Goal: Task Accomplishment & Management: Manage account settings

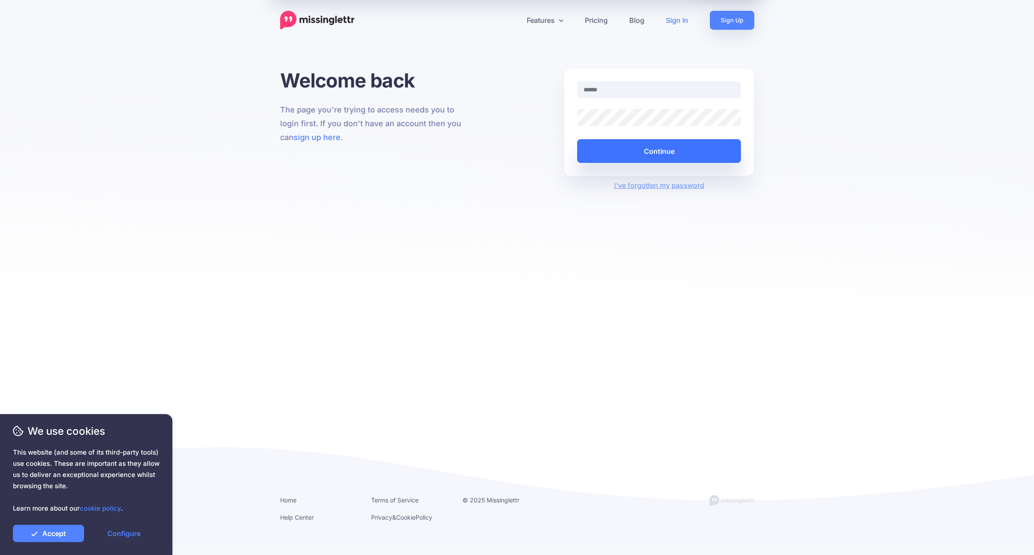
type input "**********"
click at [663, 150] on button "Continue" at bounding box center [659, 151] width 164 height 24
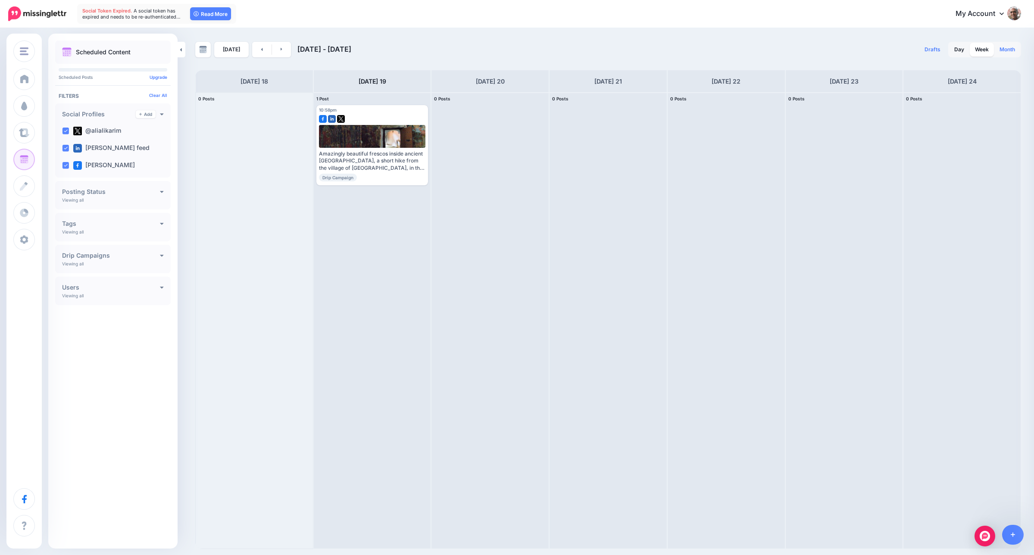
click at [1010, 46] on link "Month" at bounding box center [1007, 50] width 26 height 14
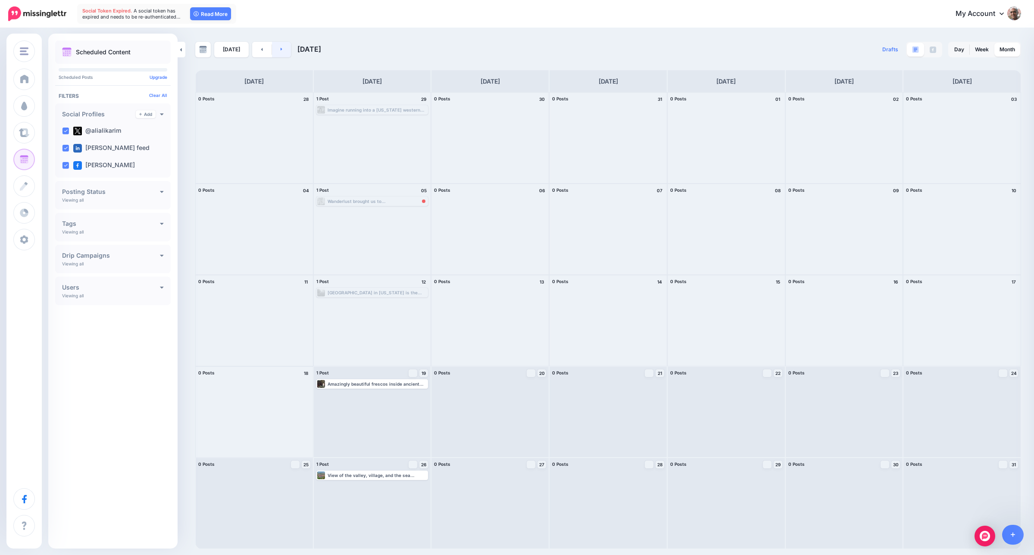
click at [284, 49] on link at bounding box center [281, 50] width 19 height 16
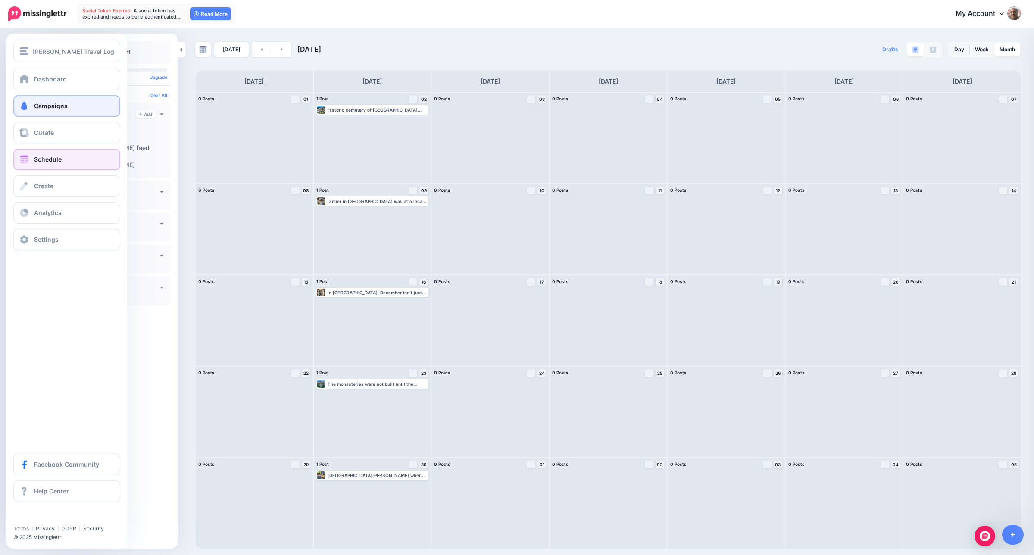
click at [25, 104] on span at bounding box center [24, 106] width 11 height 9
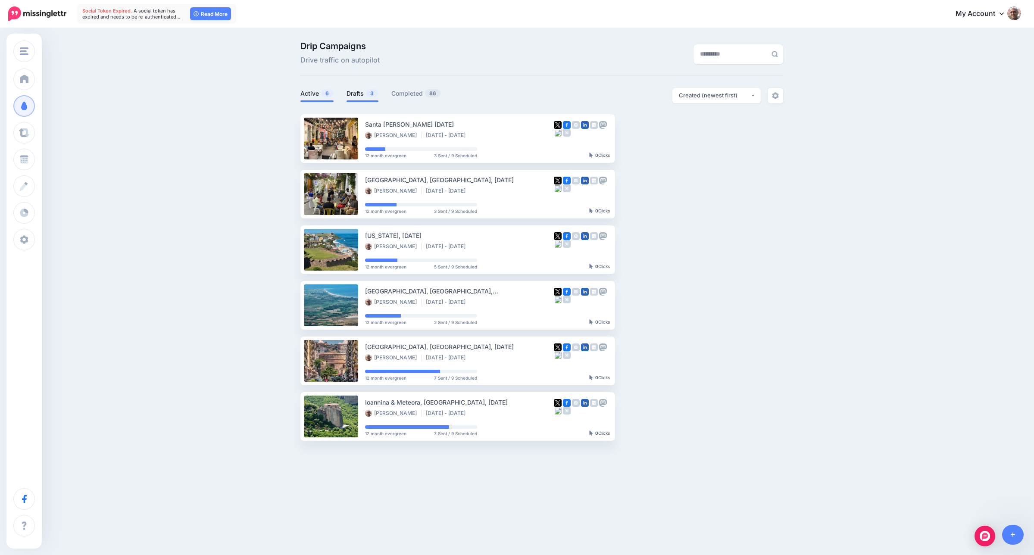
click at [350, 91] on link "Drafts 3" at bounding box center [362, 93] width 32 height 10
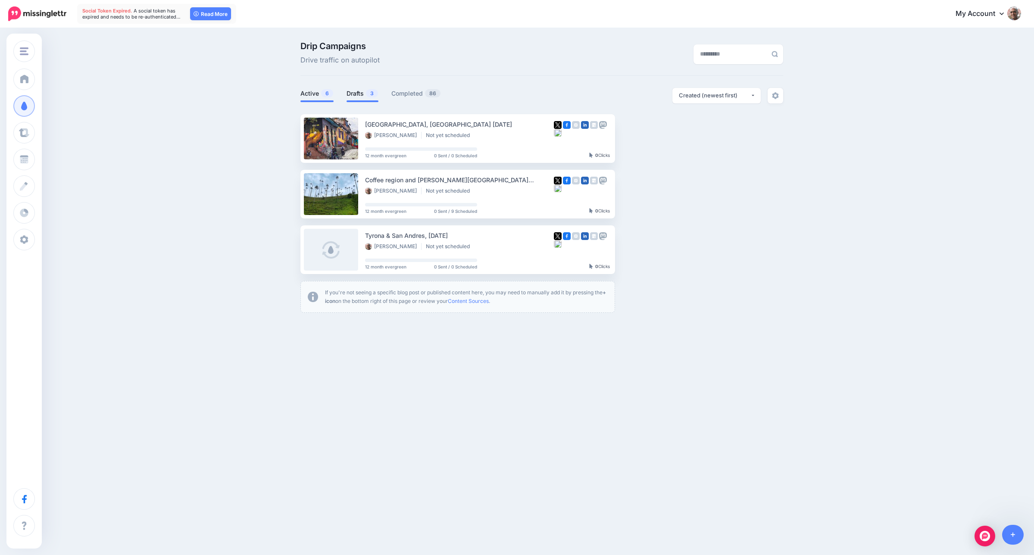
click at [308, 93] on link "Active 6" at bounding box center [316, 93] width 33 height 10
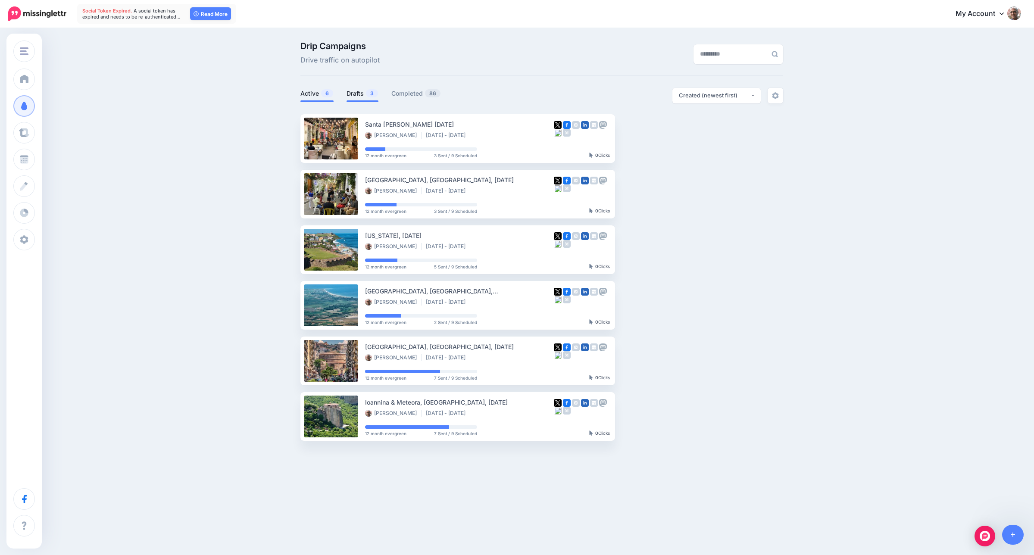
click at [358, 94] on link "Drafts 3" at bounding box center [362, 93] width 32 height 10
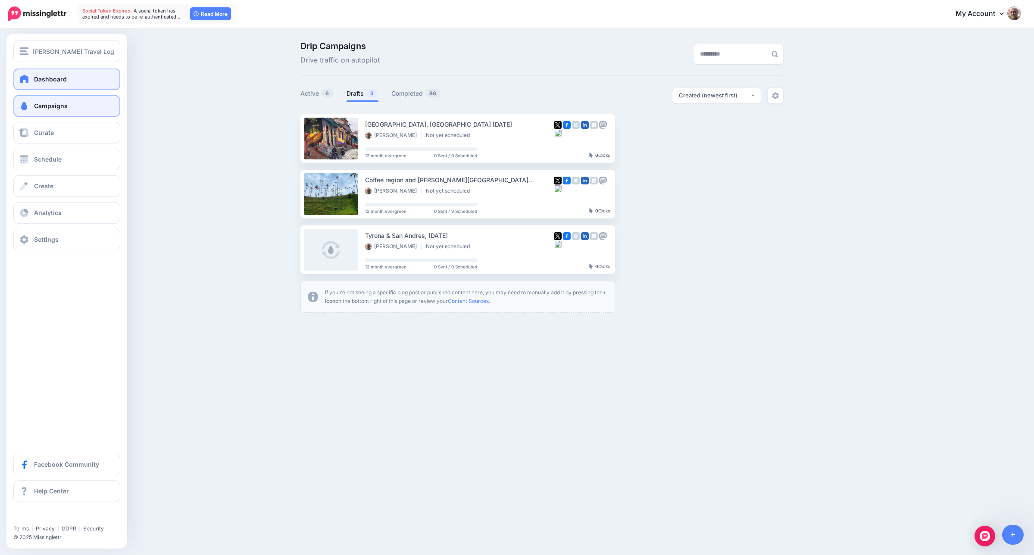
click at [52, 80] on span "Dashboard" at bounding box center [50, 78] width 33 height 7
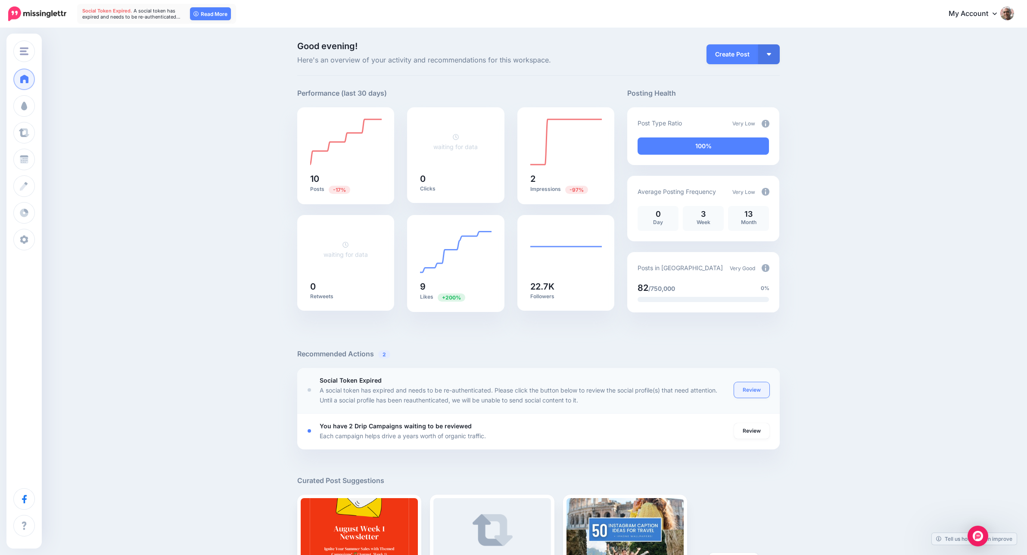
click at [762, 390] on link "Review" at bounding box center [751, 390] width 35 height 16
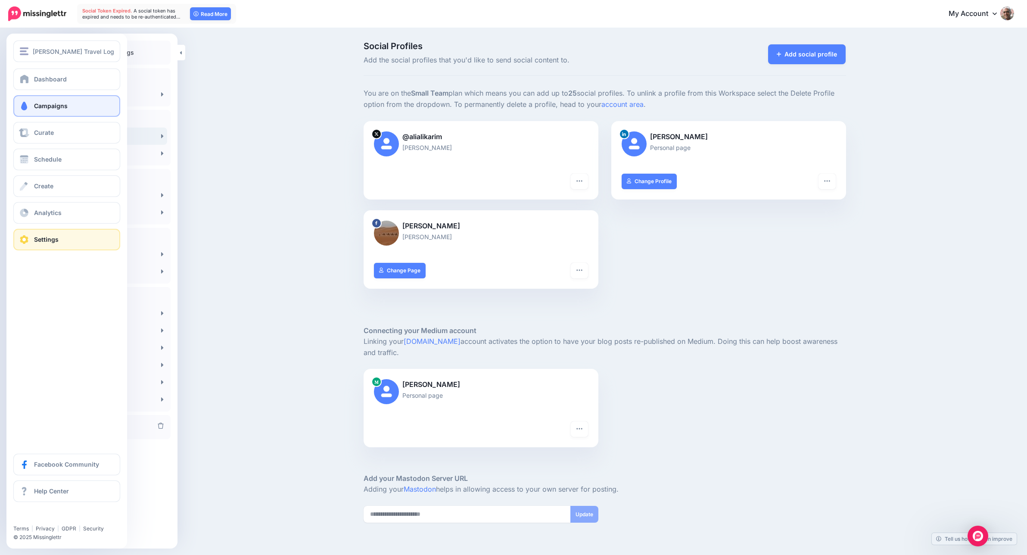
click at [45, 104] on span "Campaigns" at bounding box center [51, 105] width 34 height 7
